Goal: Task Accomplishment & Management: Manage account settings

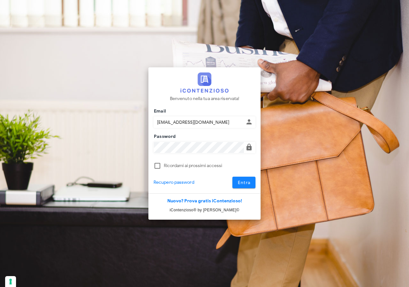
click at [244, 183] on span "Entra" at bounding box center [244, 182] width 13 height 5
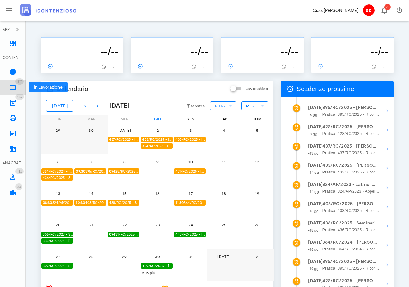
click at [13, 86] on icon at bounding box center [13, 87] width 8 height 8
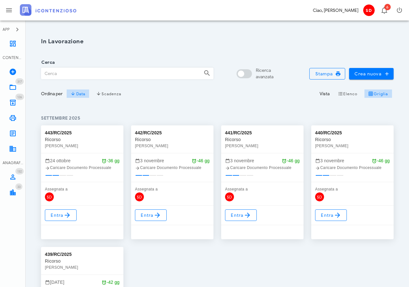
click at [67, 75] on input "Cerca" at bounding box center [119, 73] width 157 height 11
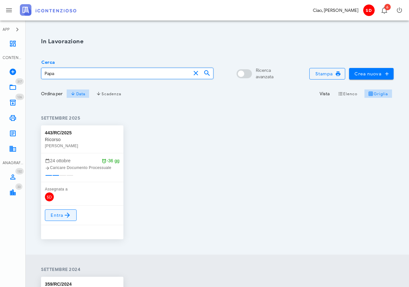
type input "Papa"
click at [55, 215] on span "Entra" at bounding box center [60, 215] width 21 height 8
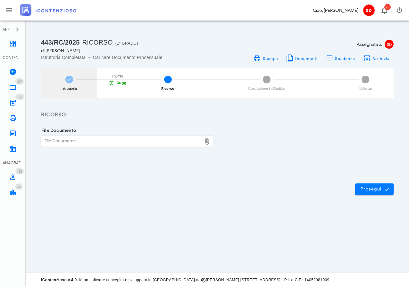
click at [69, 80] on icon at bounding box center [69, 79] width 6 height 6
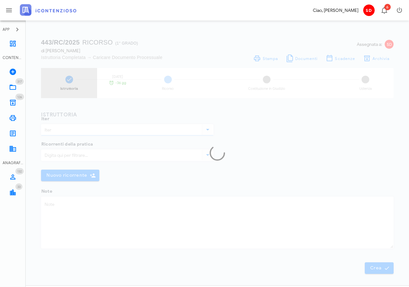
type input "Ricorso"
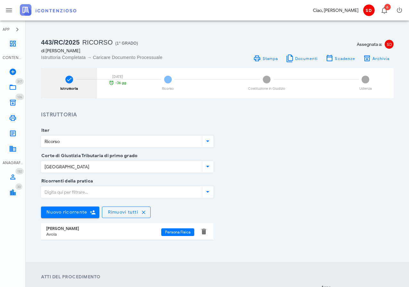
click at [72, 82] on icon at bounding box center [69, 79] width 6 height 6
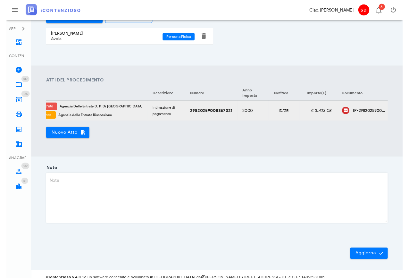
scroll to position [0, 77]
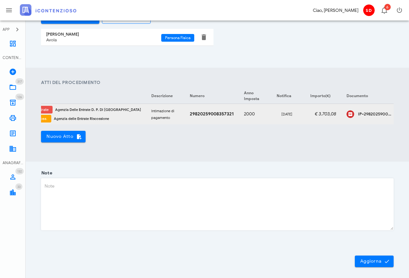
click at [404, 112] on icon "button" at bounding box center [408, 114] width 8 height 8
click at [373, 119] on div "Modifica" at bounding box center [374, 118] width 17 height 5
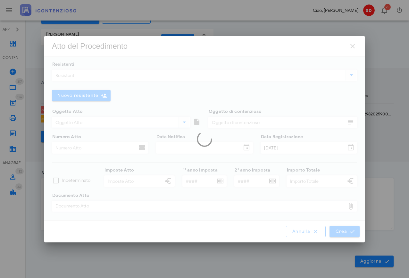
type input "Avviso di mora"
type input "Intimazione di pagamento"
type input "29820259008357321"
type input "25/07/2025"
type input "15/09/2025"
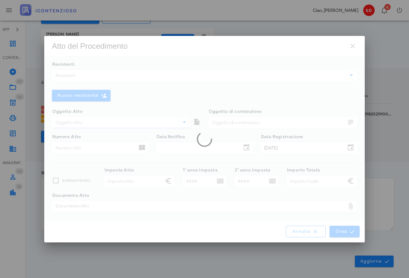
type input "3.703,08"
type input "2000"
type input "23.010,36"
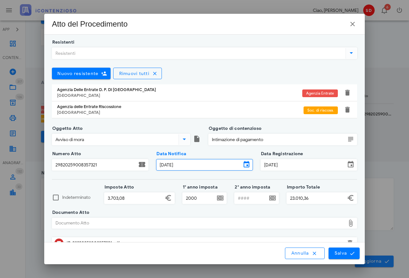
click at [190, 165] on input "25/07/2025" at bounding box center [199, 164] width 85 height 11
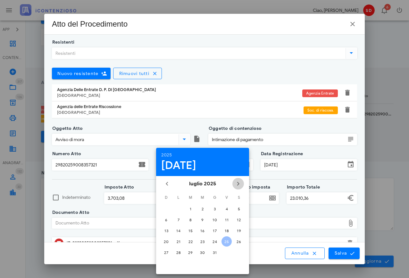
click at [237, 183] on icon "Il prossimo mese" at bounding box center [239, 184] width 8 height 8
click at [194, 209] on div "2" at bounding box center [190, 209] width 10 height 5
type input "02/09/2025"
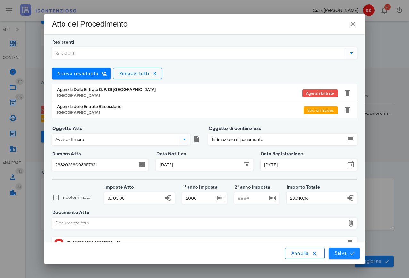
click at [330, 252] on button "Salva" at bounding box center [344, 254] width 31 height 12
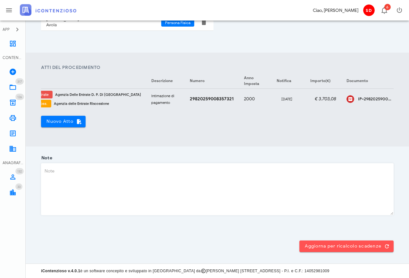
scroll to position [227, 0]
click at [357, 247] on span "Aggiorna per ricalcolo scadenze" at bounding box center [347, 247] width 84 height 6
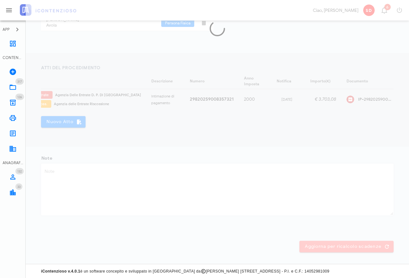
scroll to position [0, 0]
